Goal: Task Accomplishment & Management: Use online tool/utility

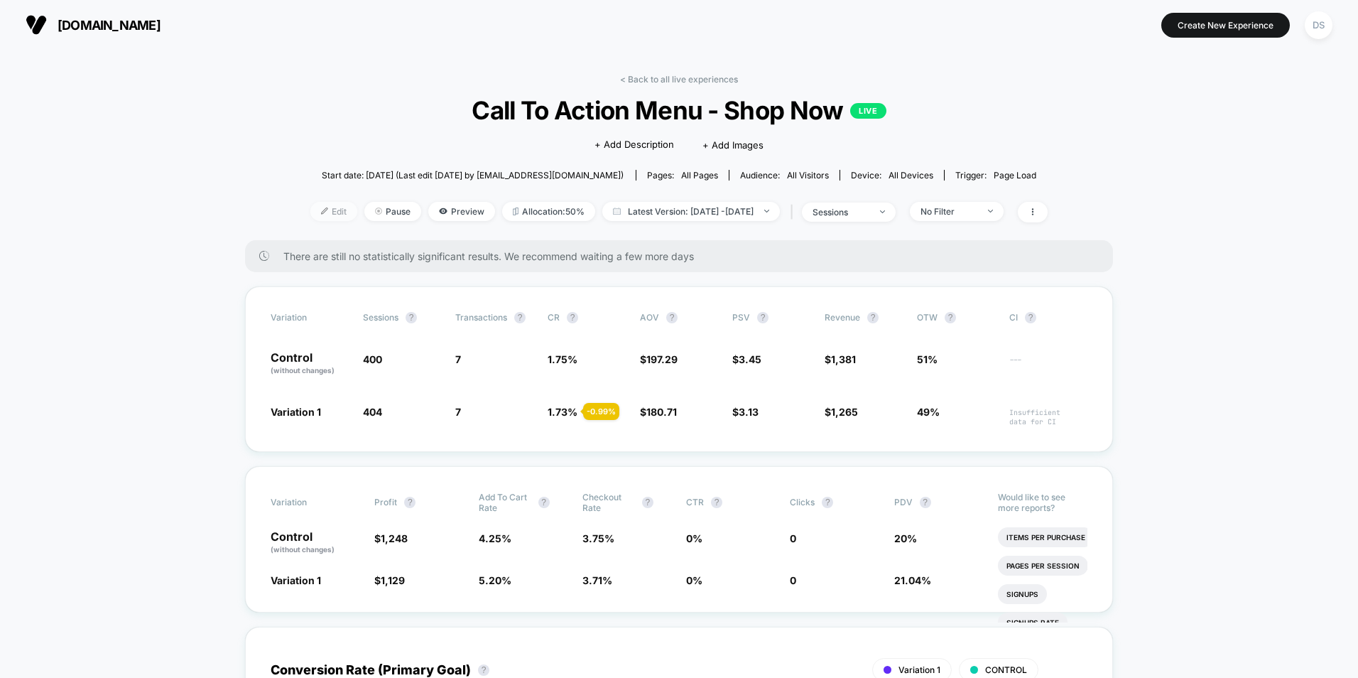
click at [310, 214] on span "Edit" at bounding box center [333, 211] width 47 height 19
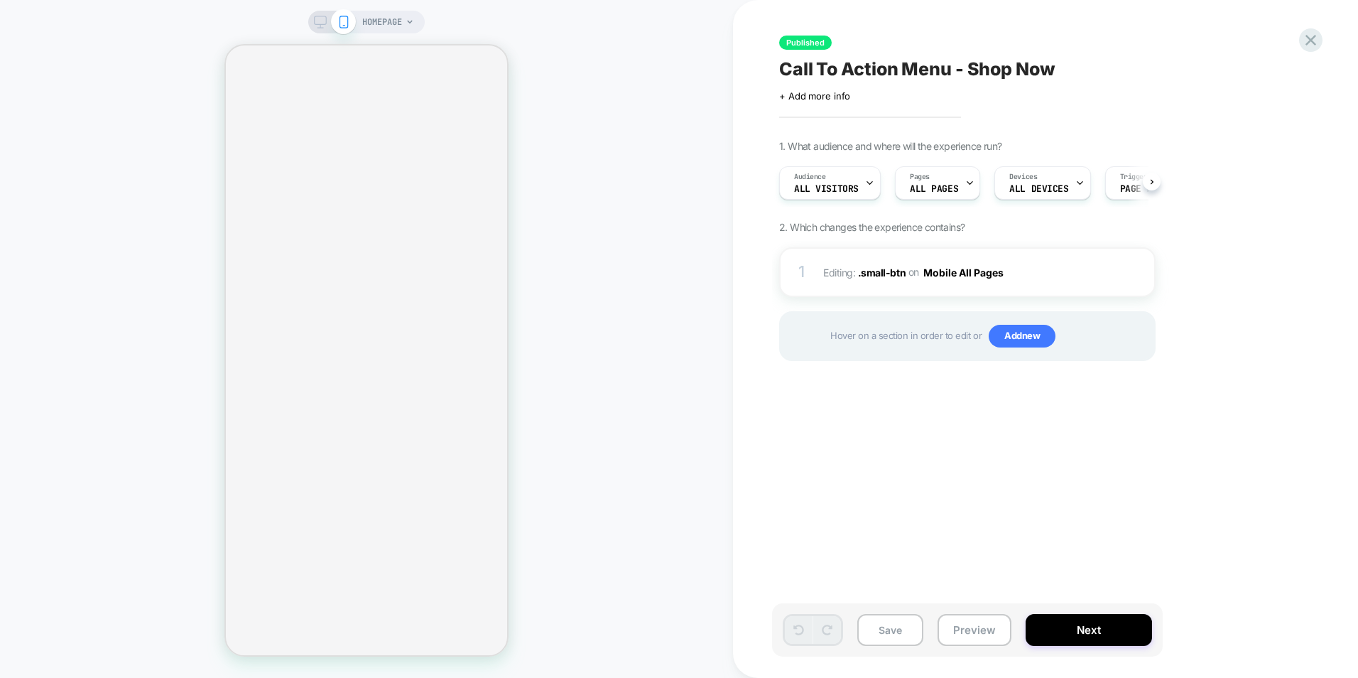
scroll to position [0, 1]
click at [1140, 278] on img at bounding box center [1141, 272] width 3 height 16
click at [1095, 639] on button "Next" at bounding box center [1089, 630] width 126 height 32
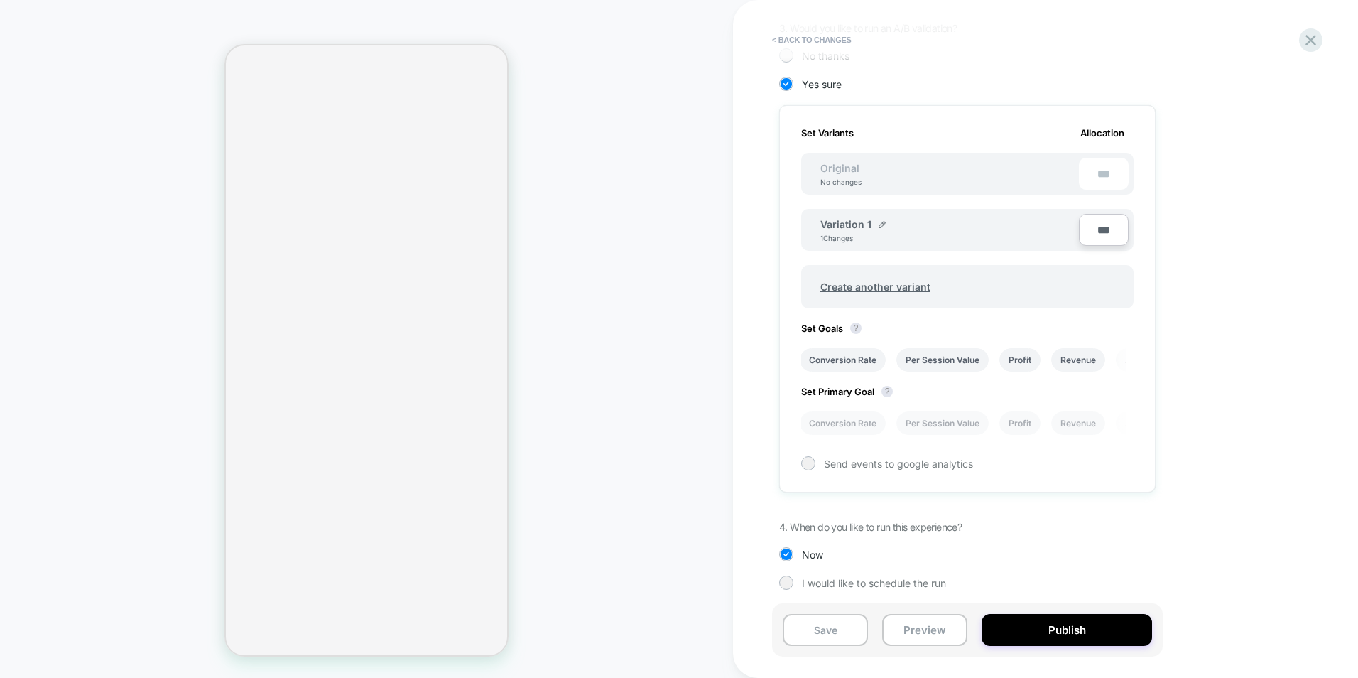
scroll to position [346, 0]
click at [835, 354] on li "Conversion Rate" at bounding box center [843, 355] width 86 height 23
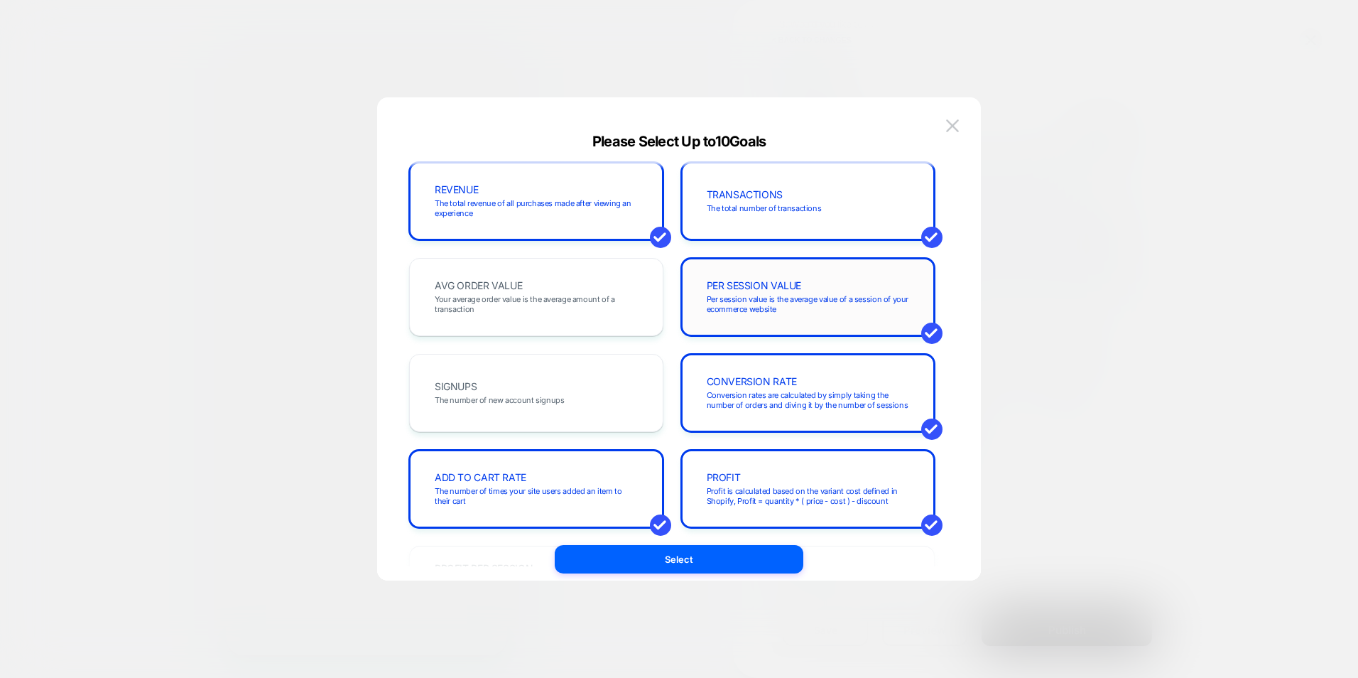
scroll to position [0, 0]
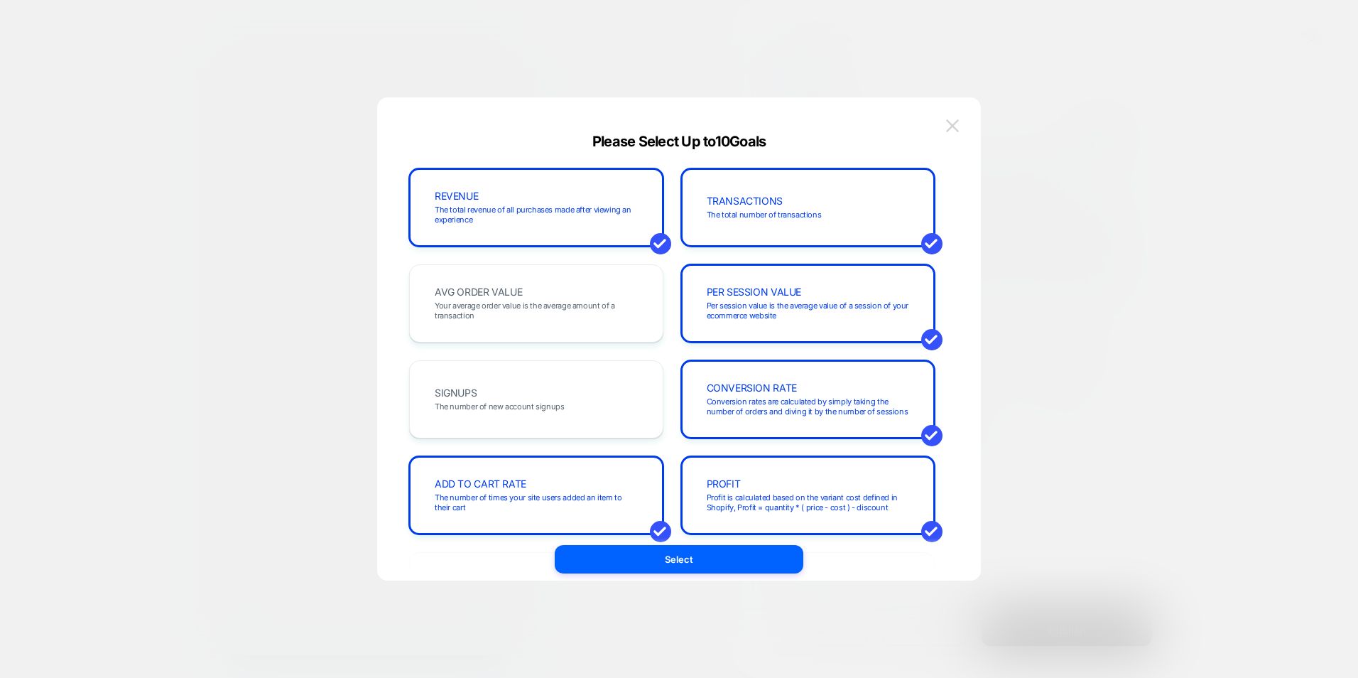
click at [958, 129] on img at bounding box center [952, 125] width 13 height 12
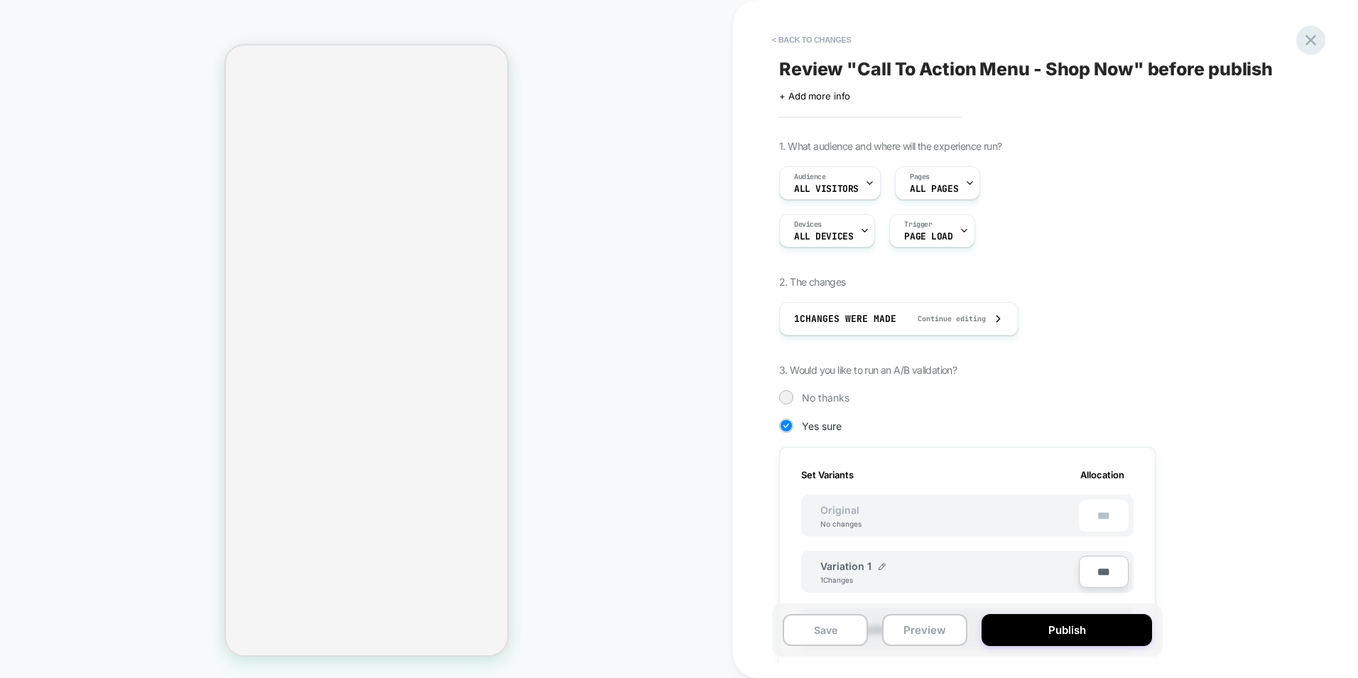
click at [1310, 45] on icon at bounding box center [1311, 40] width 19 height 19
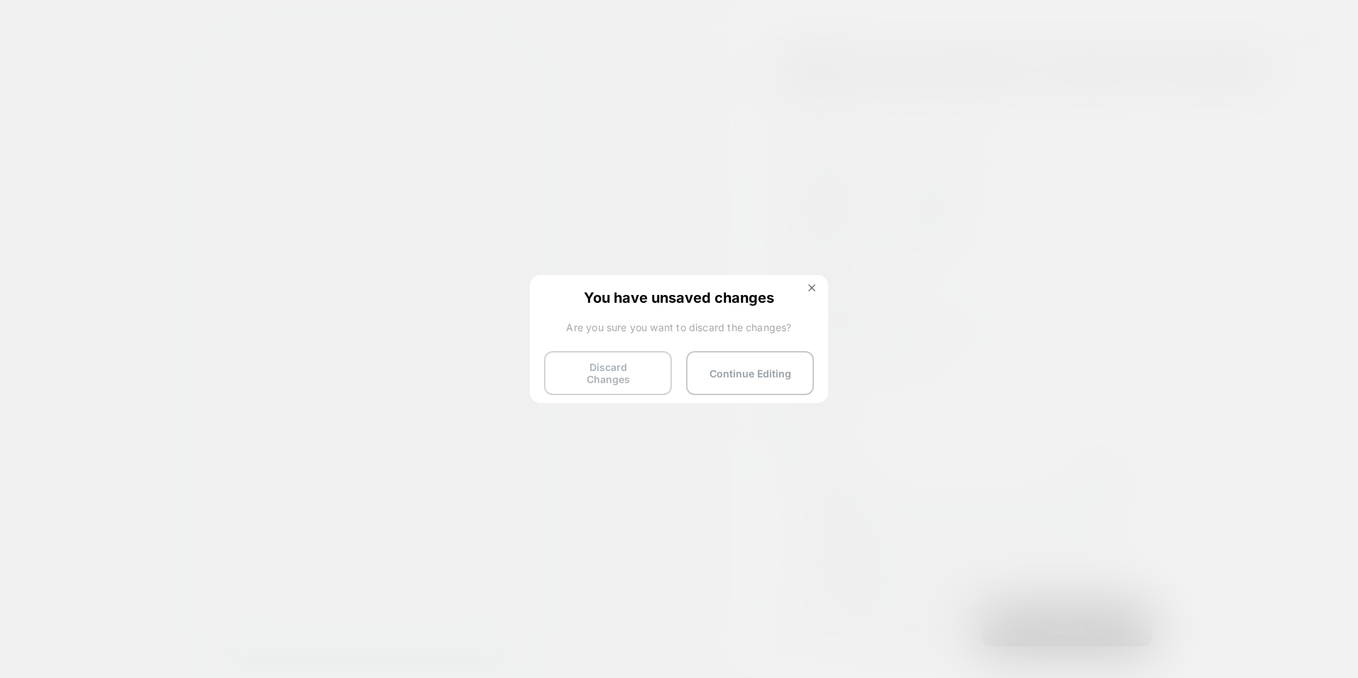
click at [635, 365] on button "Discard Changes" at bounding box center [608, 373] width 128 height 44
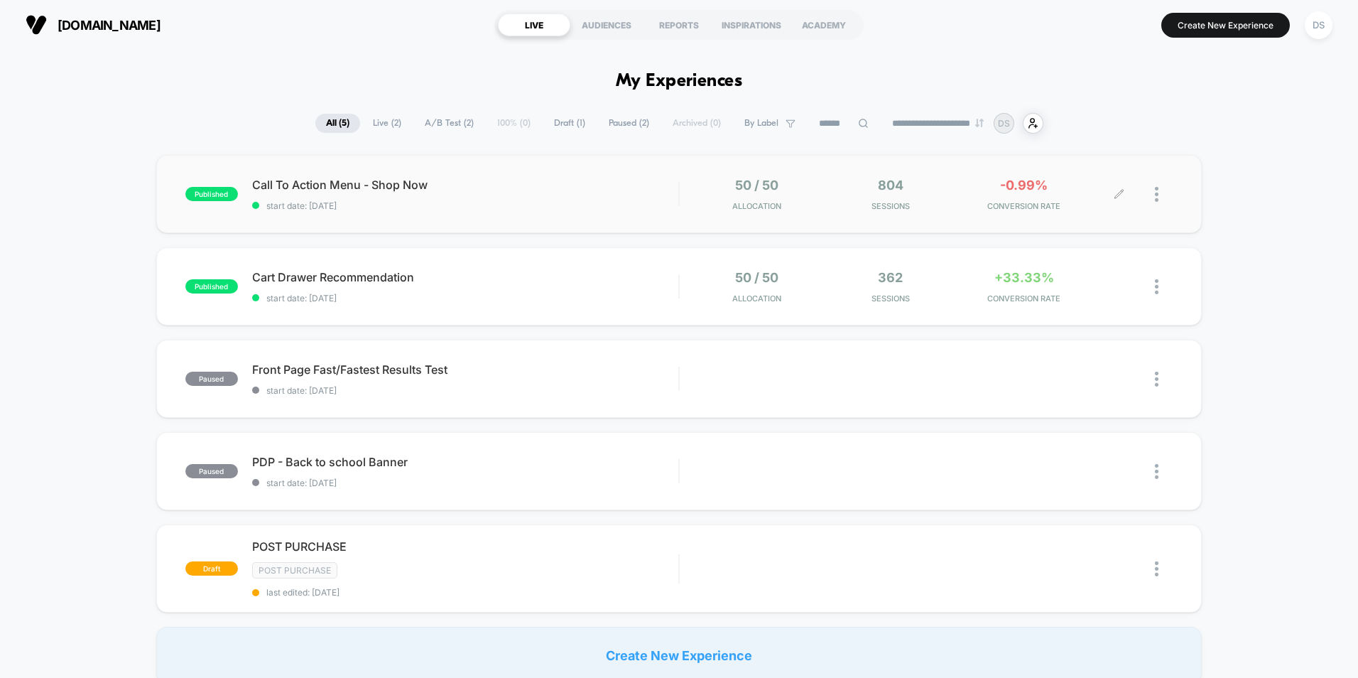
click at [990, 191] on div "-0.99% CONVERSION RATE" at bounding box center [1024, 194] width 126 height 33
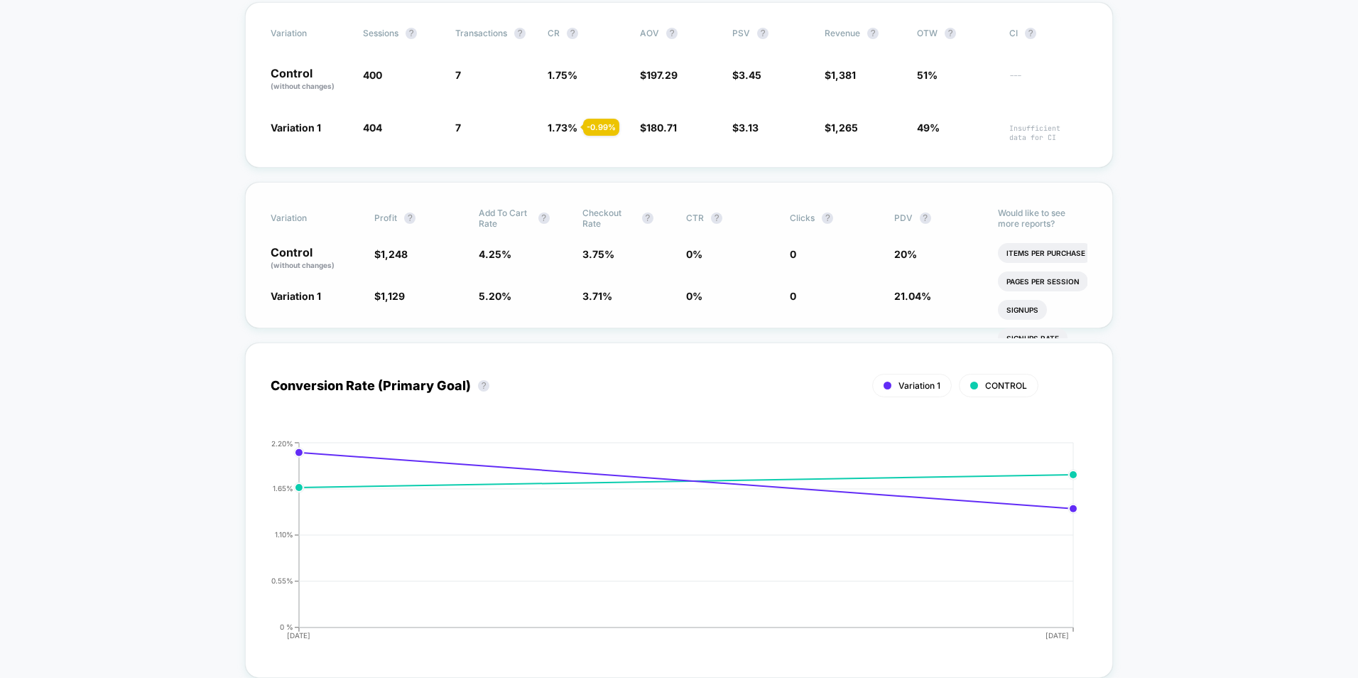
scroll to position [355, 0]
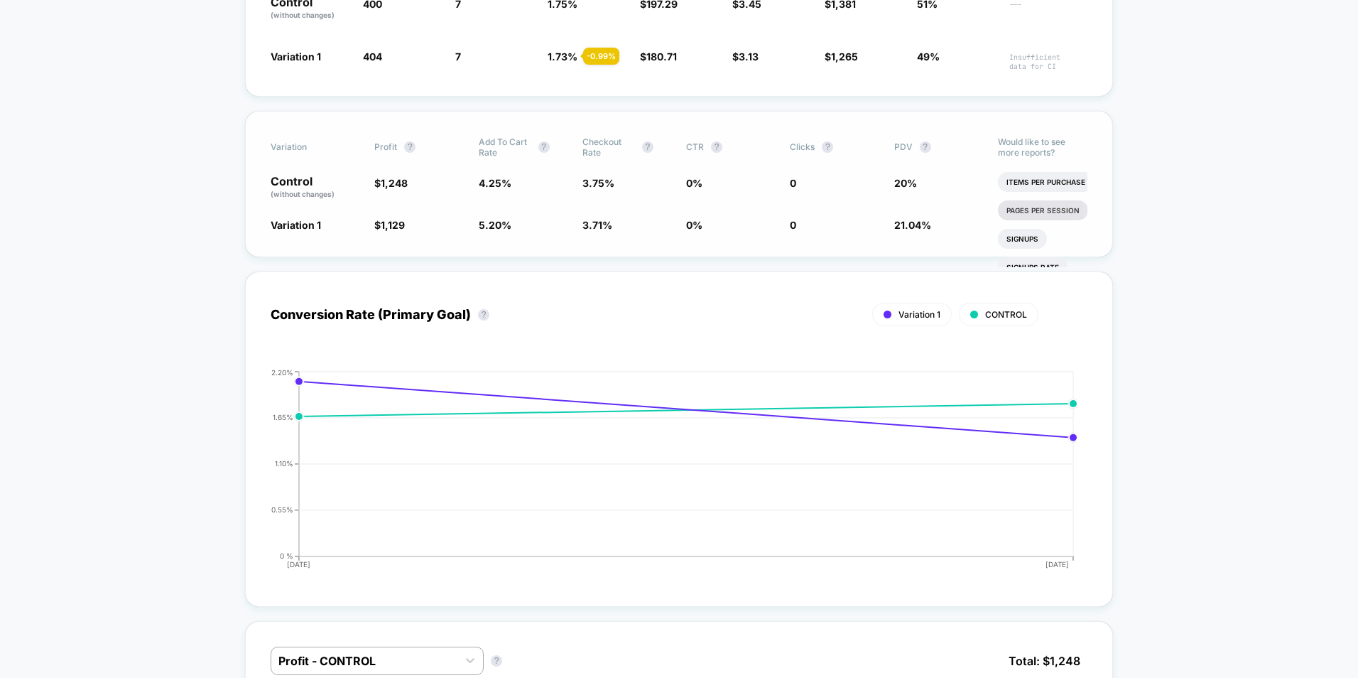
click at [1027, 209] on li "Pages Per Session" at bounding box center [1043, 210] width 90 height 20
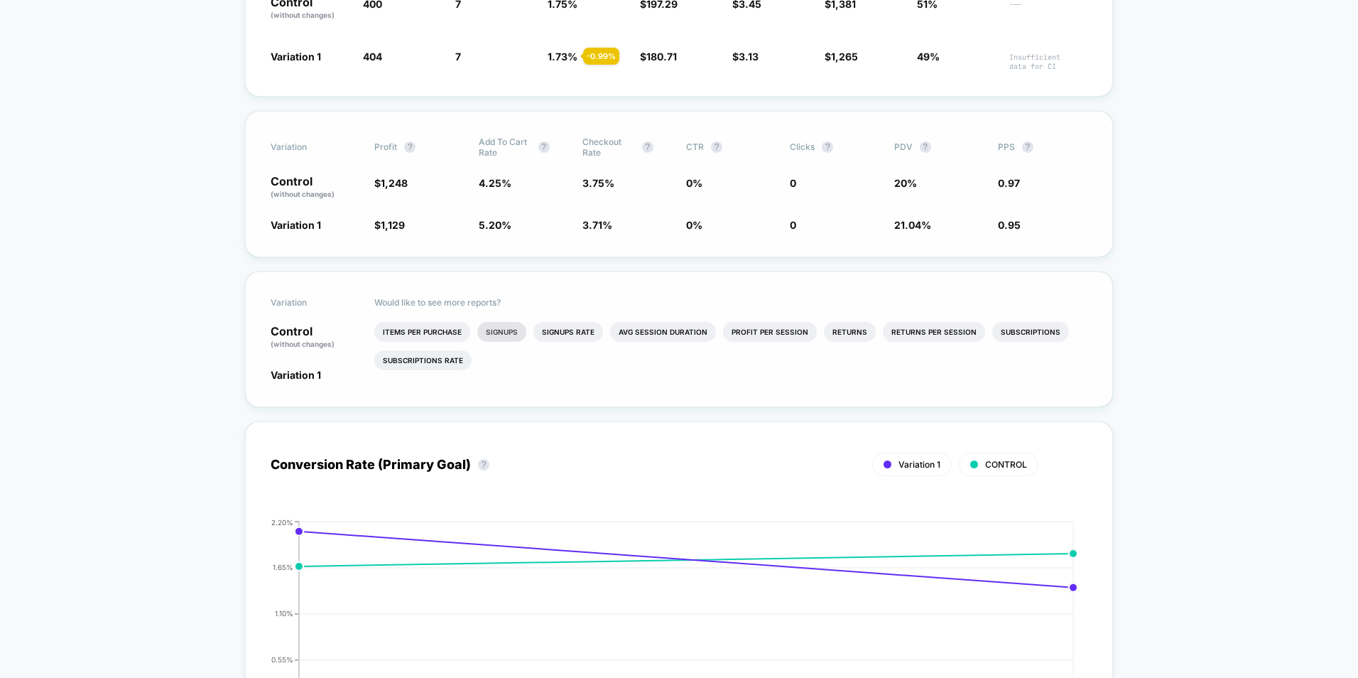
click at [514, 330] on li "Signups" at bounding box center [501, 332] width 49 height 20
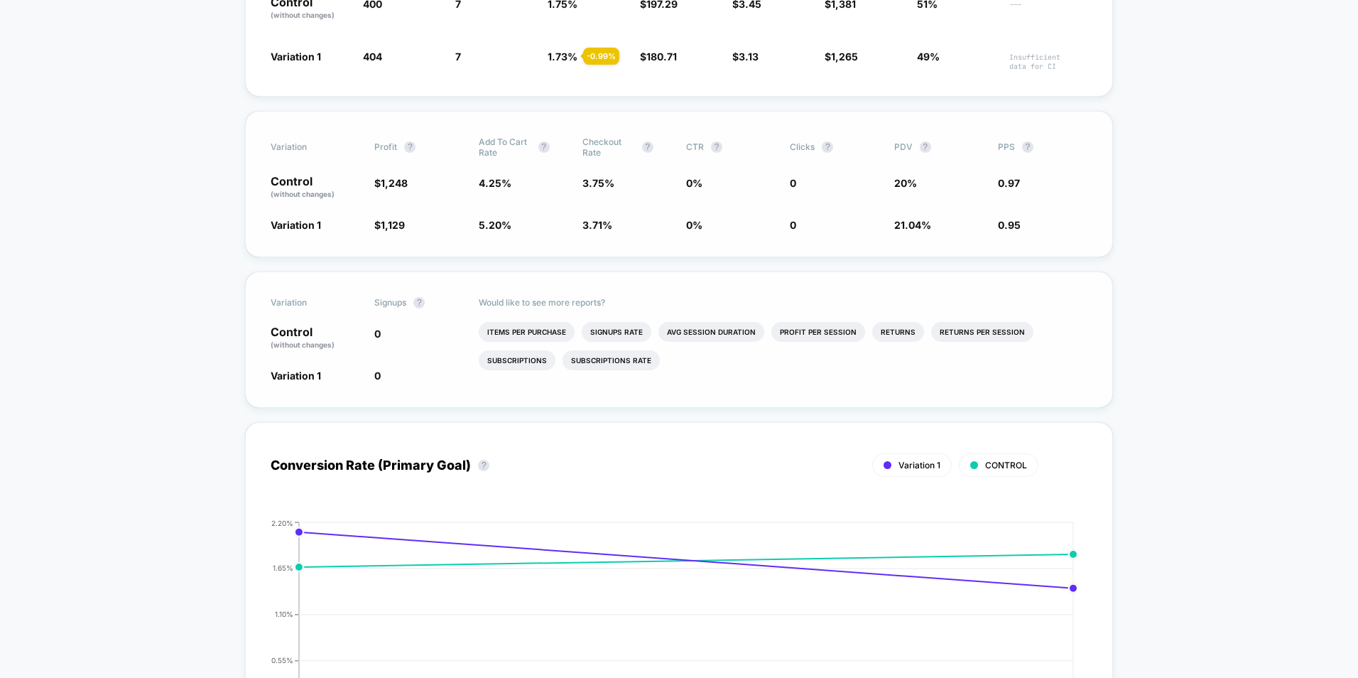
click at [373, 315] on div "Variation Signups ? Control (without changes) 0 Variation 1 0 Would like to see…" at bounding box center [679, 339] width 868 height 136
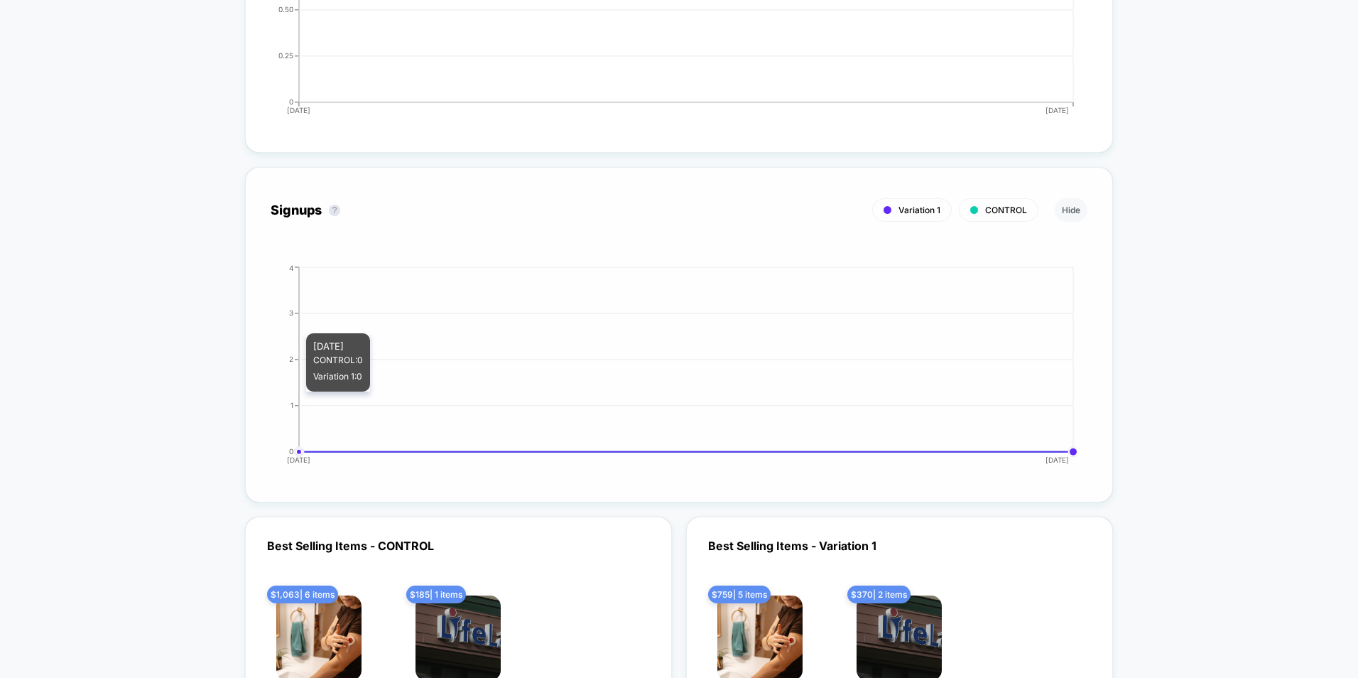
scroll to position [4760, 0]
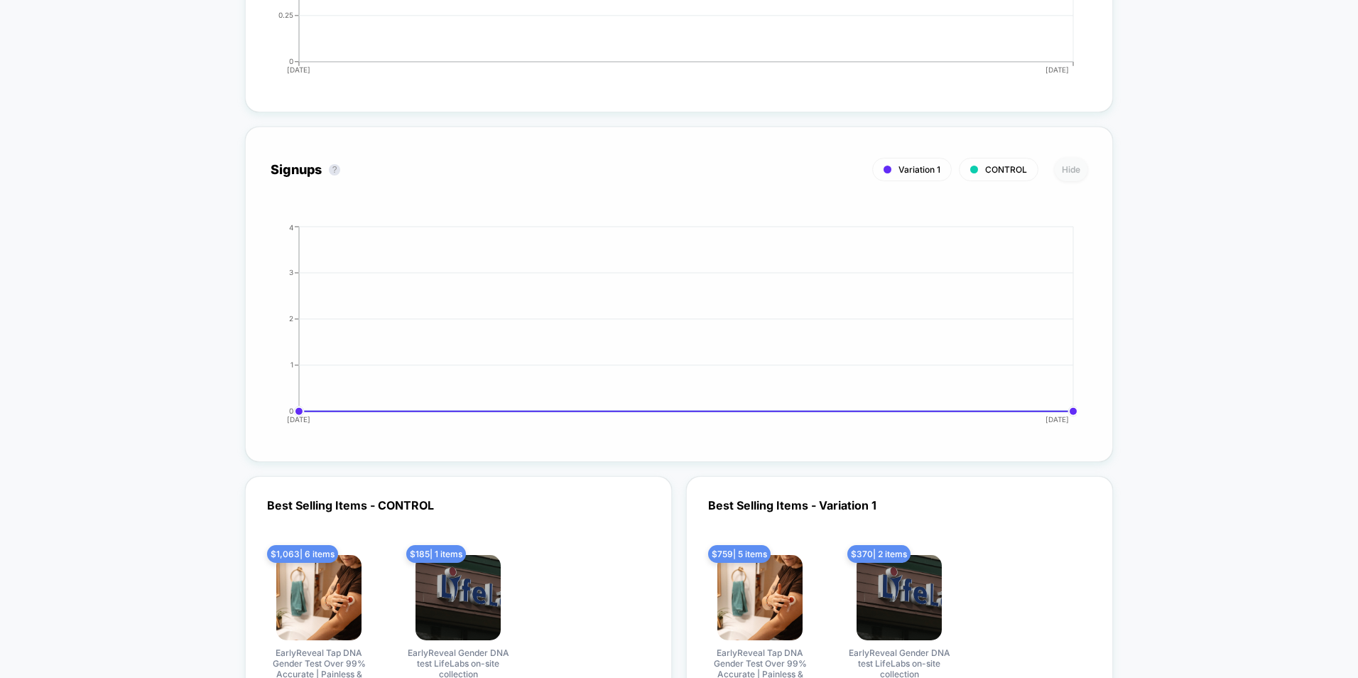
click at [1074, 172] on button "Hide" at bounding box center [1071, 169] width 33 height 23
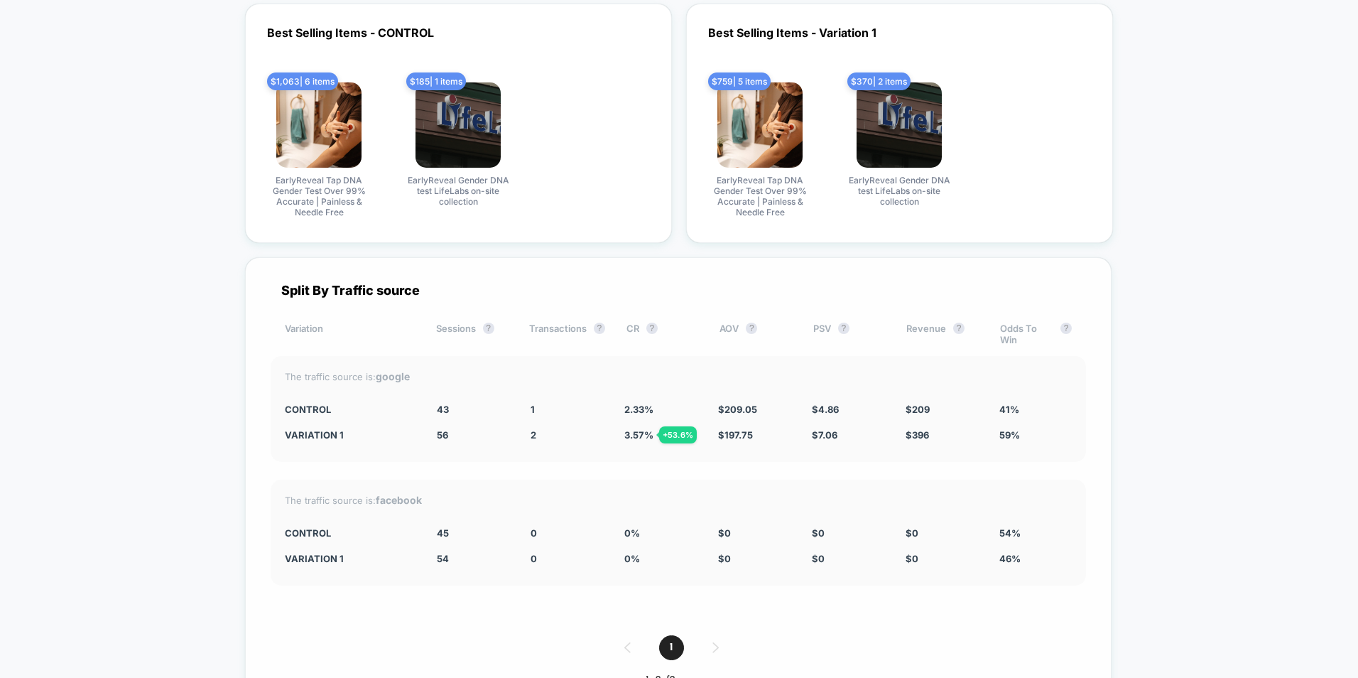
scroll to position [5157, 0]
